Goal: Task Accomplishment & Management: Manage account settings

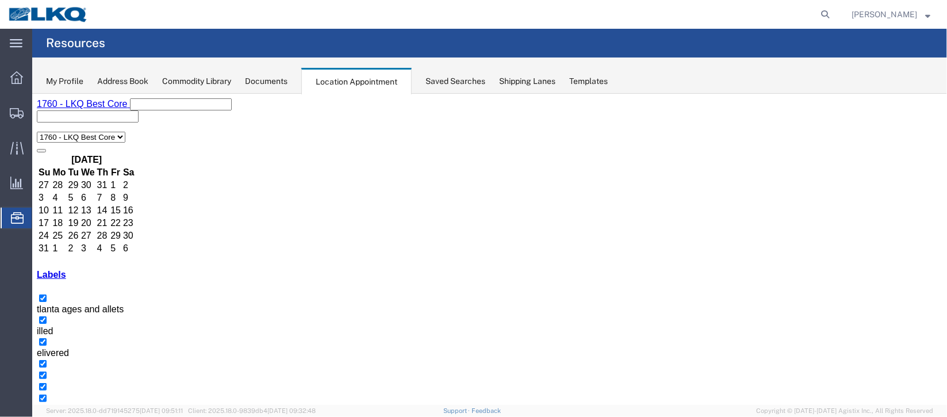
scroll to position [172, 0]
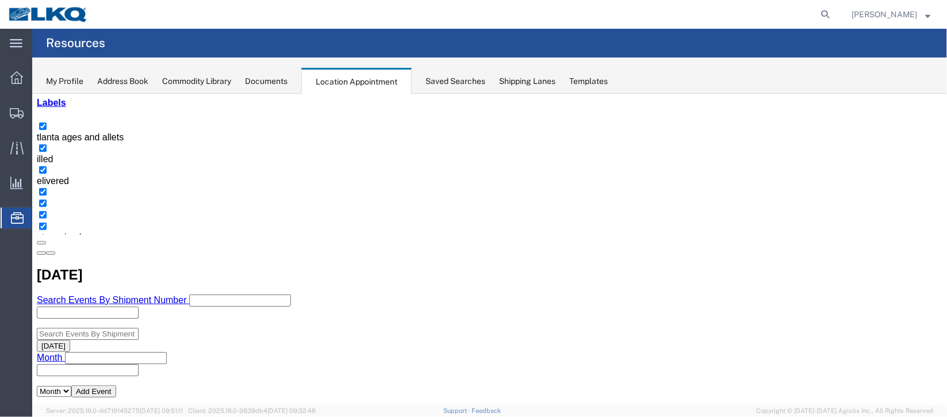
select select "1"
select select
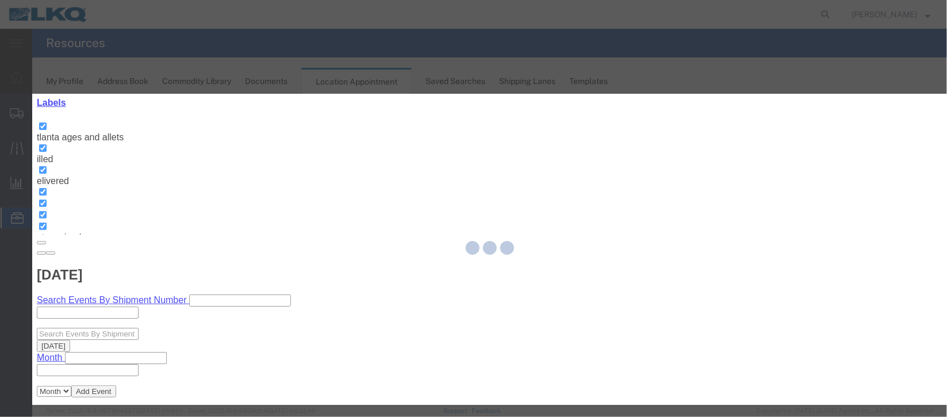
select select
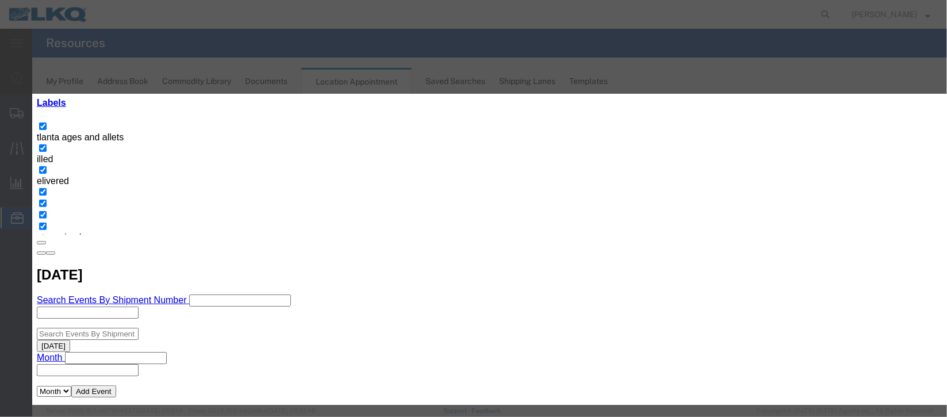
scroll to position [147, 0]
select select "40"
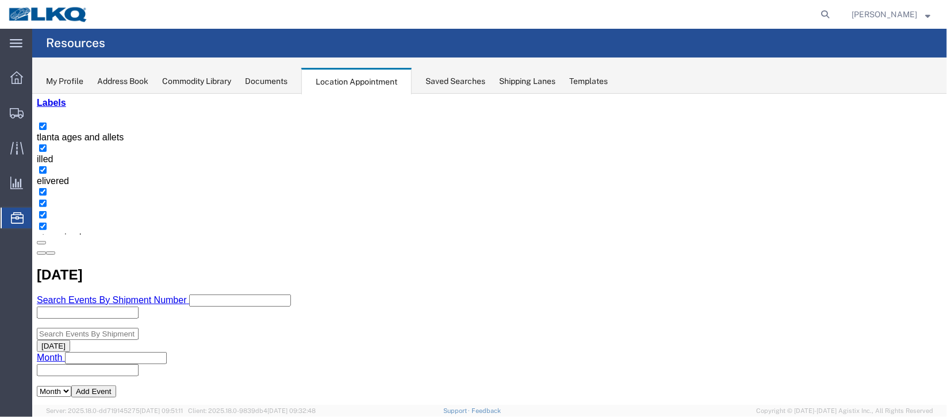
scroll to position [0, 0]
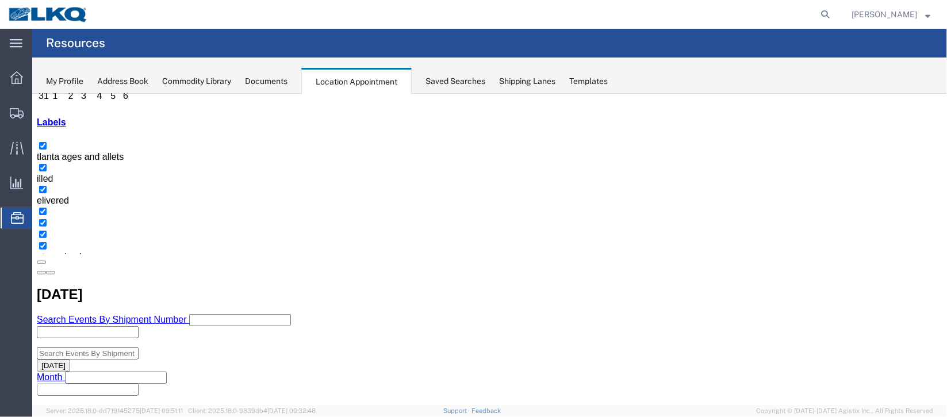
scroll to position [172, 0]
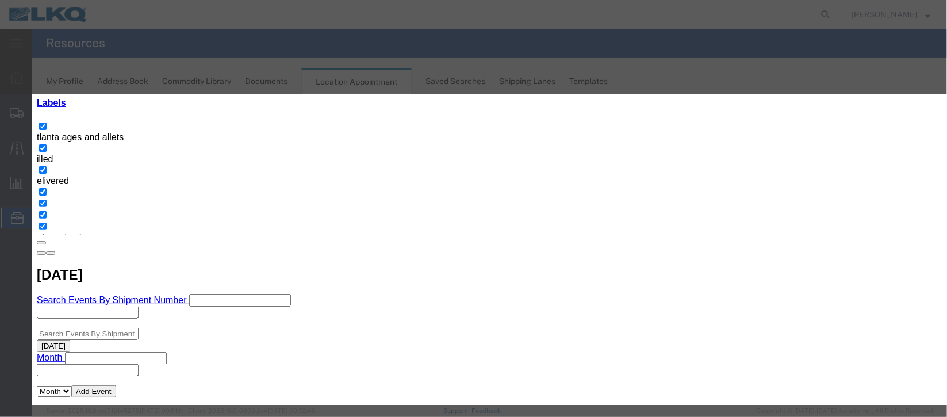
scroll to position [141, 0]
select select "40"
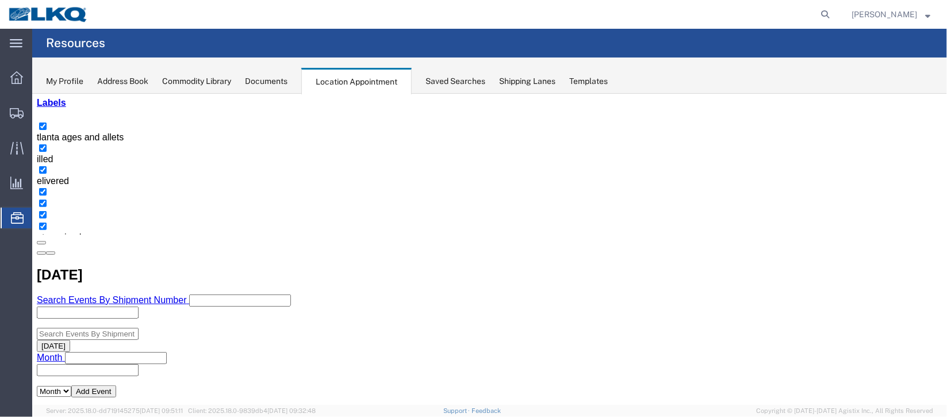
scroll to position [0, 0]
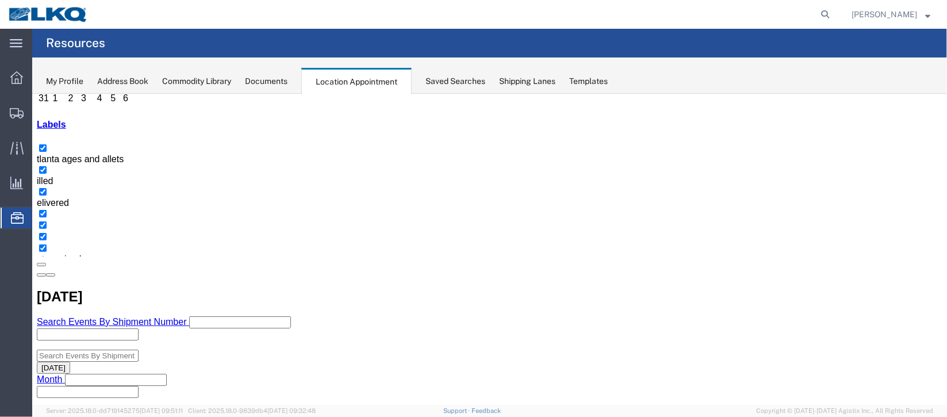
scroll to position [172, 0]
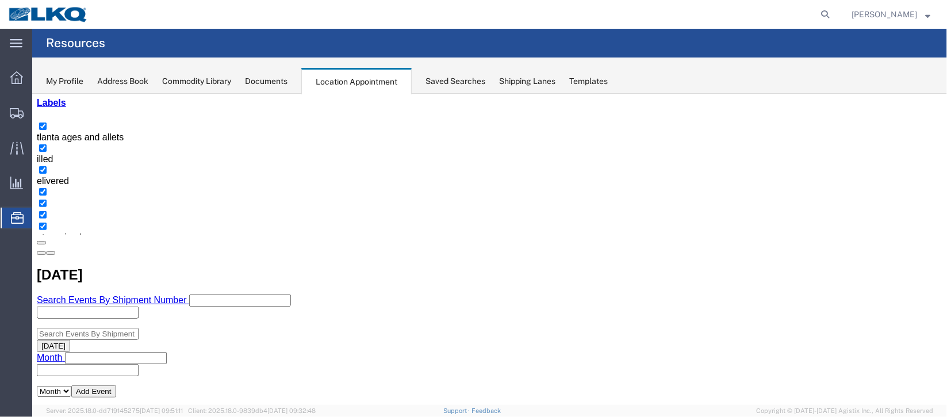
select select "1"
select select
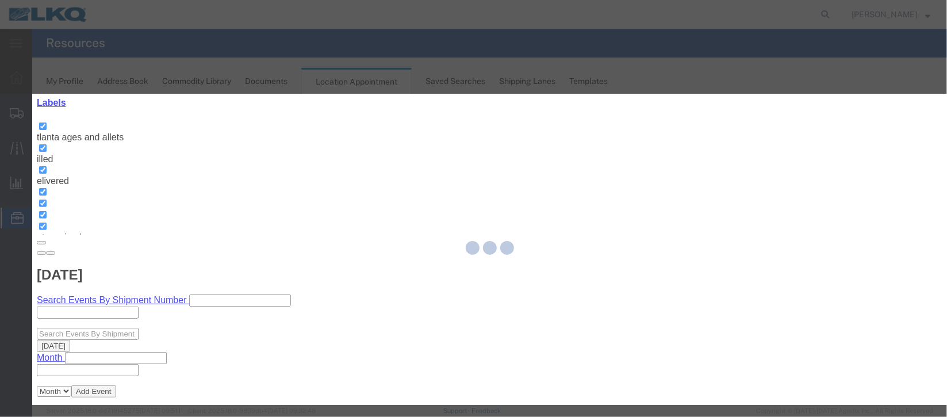
select select
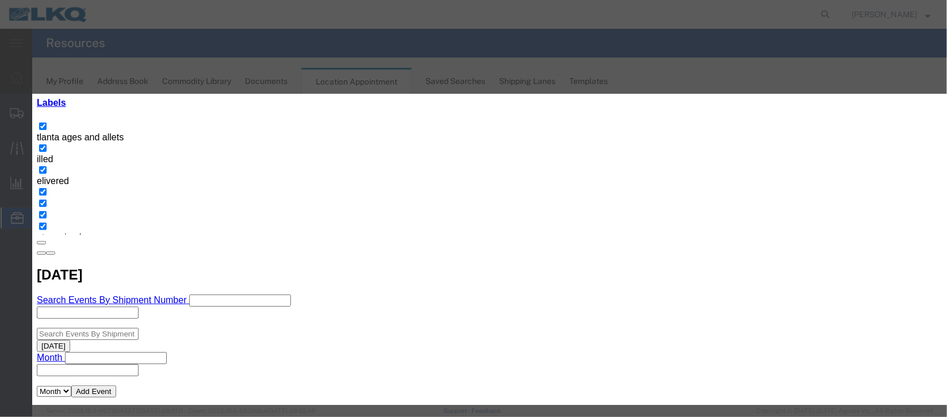
scroll to position [147, 0]
select select "40"
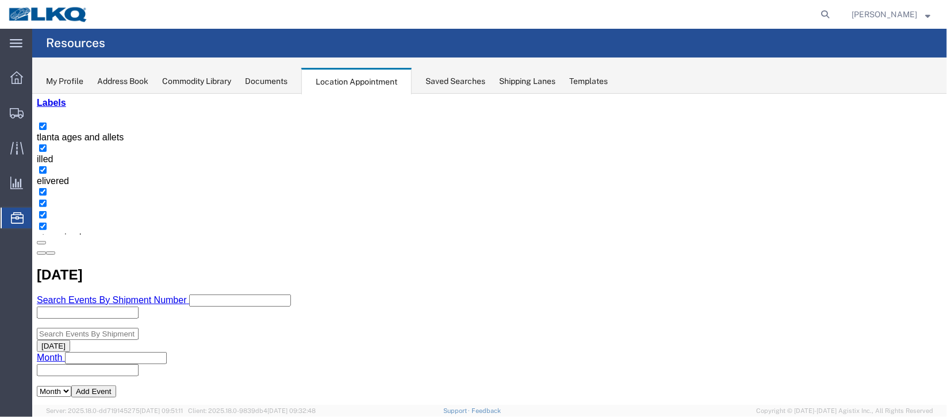
scroll to position [0, 0]
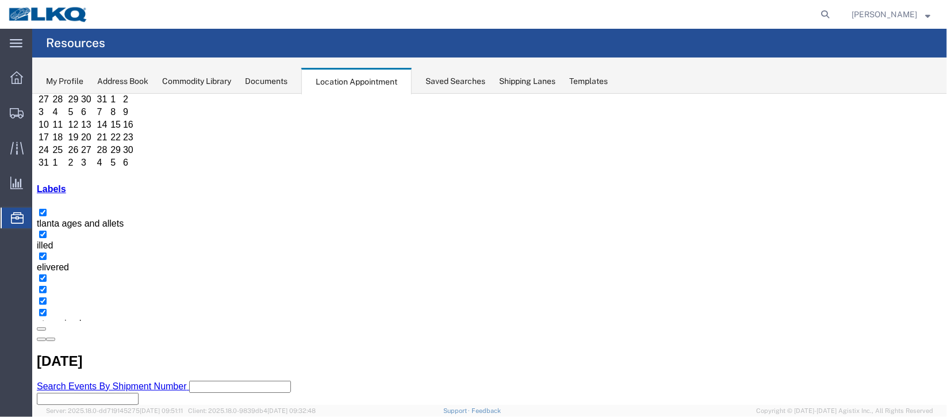
scroll to position [172, 0]
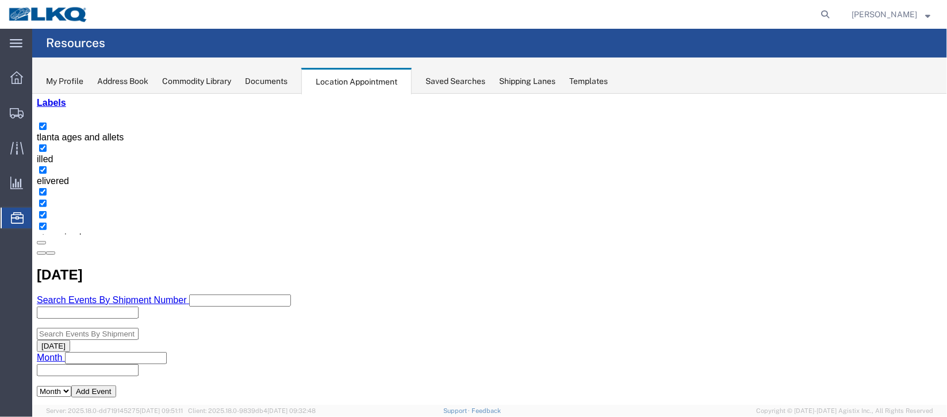
select select "100"
select select "1"
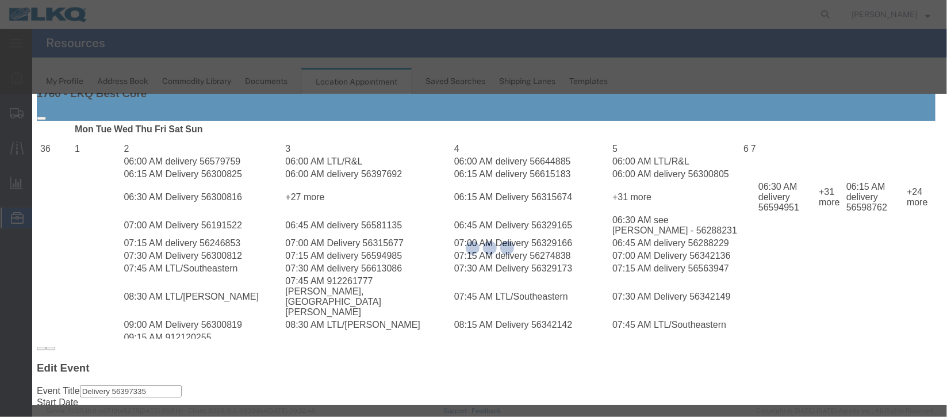
scroll to position [147, 0]
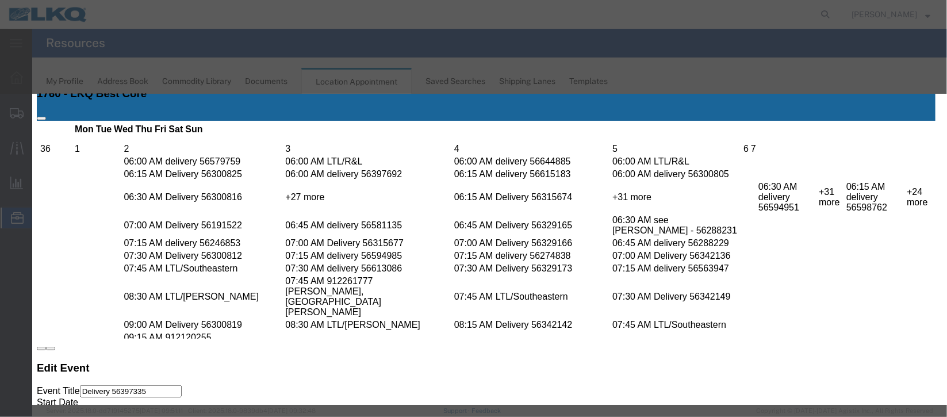
select select "40"
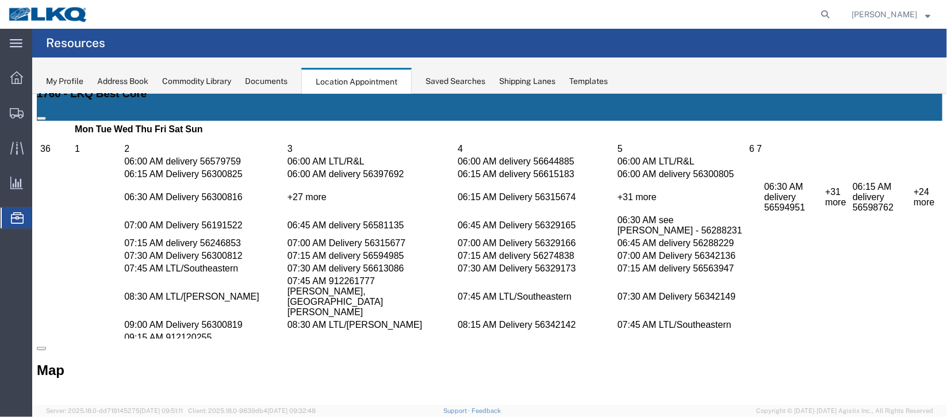
scroll to position [0, 0]
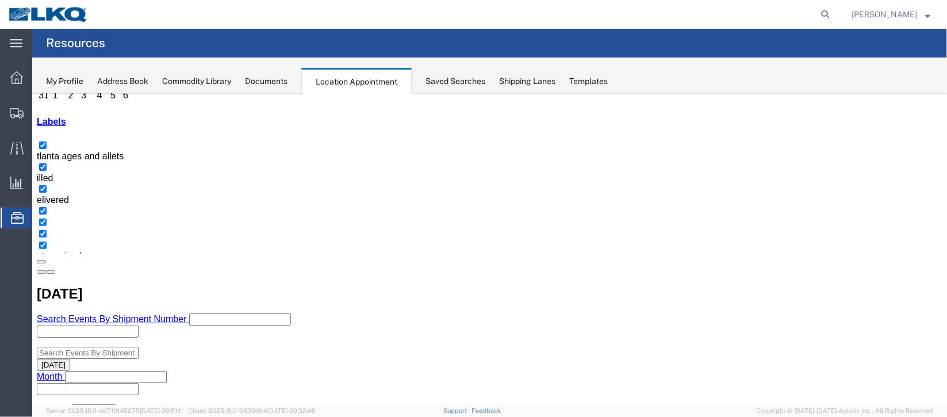
scroll to position [172, 0]
